Goal: Information Seeking & Learning: Understand process/instructions

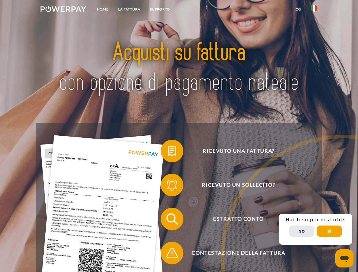
click at [63, 10] on img at bounding box center [64, 9] width 46 height 6
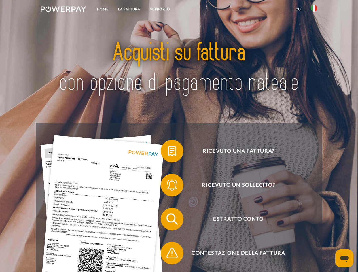
click at [314, 10] on img at bounding box center [313, 8] width 7 height 7
click at [298, 9] on link "CG" at bounding box center [298, 9] width 15 height 10
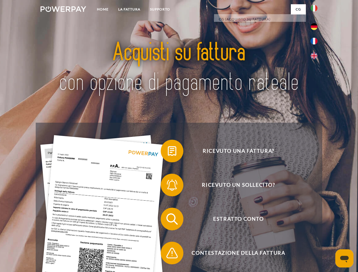
click at [168, 152] on span at bounding box center [163, 151] width 28 height 28
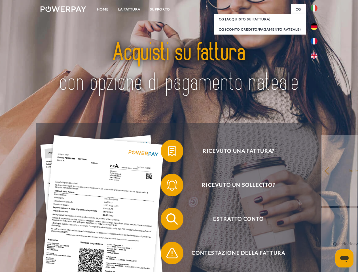
click at [168, 186] on span at bounding box center [163, 185] width 28 height 28
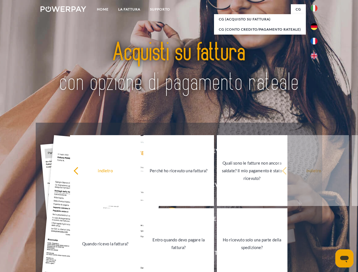
click at [168, 220] on link "Entro quando devo pagare la fattura?" at bounding box center [178, 243] width 71 height 71
click at [168, 254] on span at bounding box center [163, 253] width 28 height 28
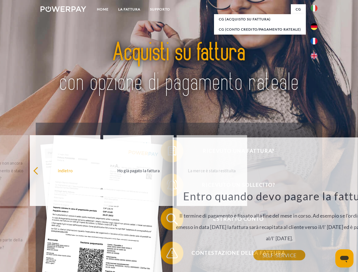
click at [315, 229] on div "Ricevuto una fattura? Ricevuto un sollecito? Estratto conto indietro" at bounding box center [179, 236] width 286 height 227
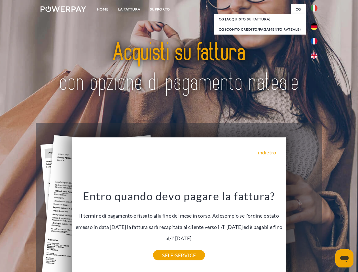
click at [301, 230] on span "Estratto conto" at bounding box center [238, 219] width 139 height 23
click at [329, 231] on header "Home LA FATTURA [GEOGRAPHIC_DATA]" at bounding box center [179, 195] width 358 height 391
